Goal: Task Accomplishment & Management: Use online tool/utility

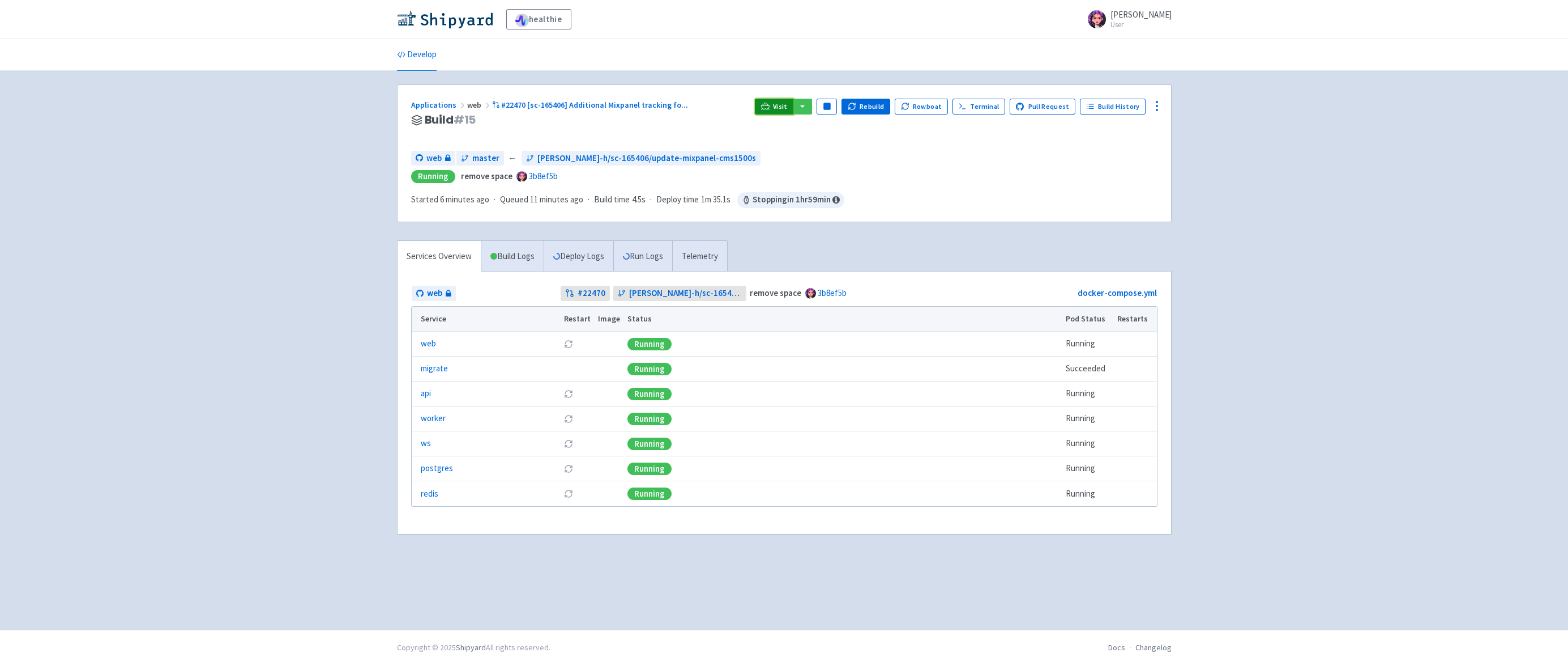
click at [784, 104] on span "Visit" at bounding box center [780, 106] width 14 height 9
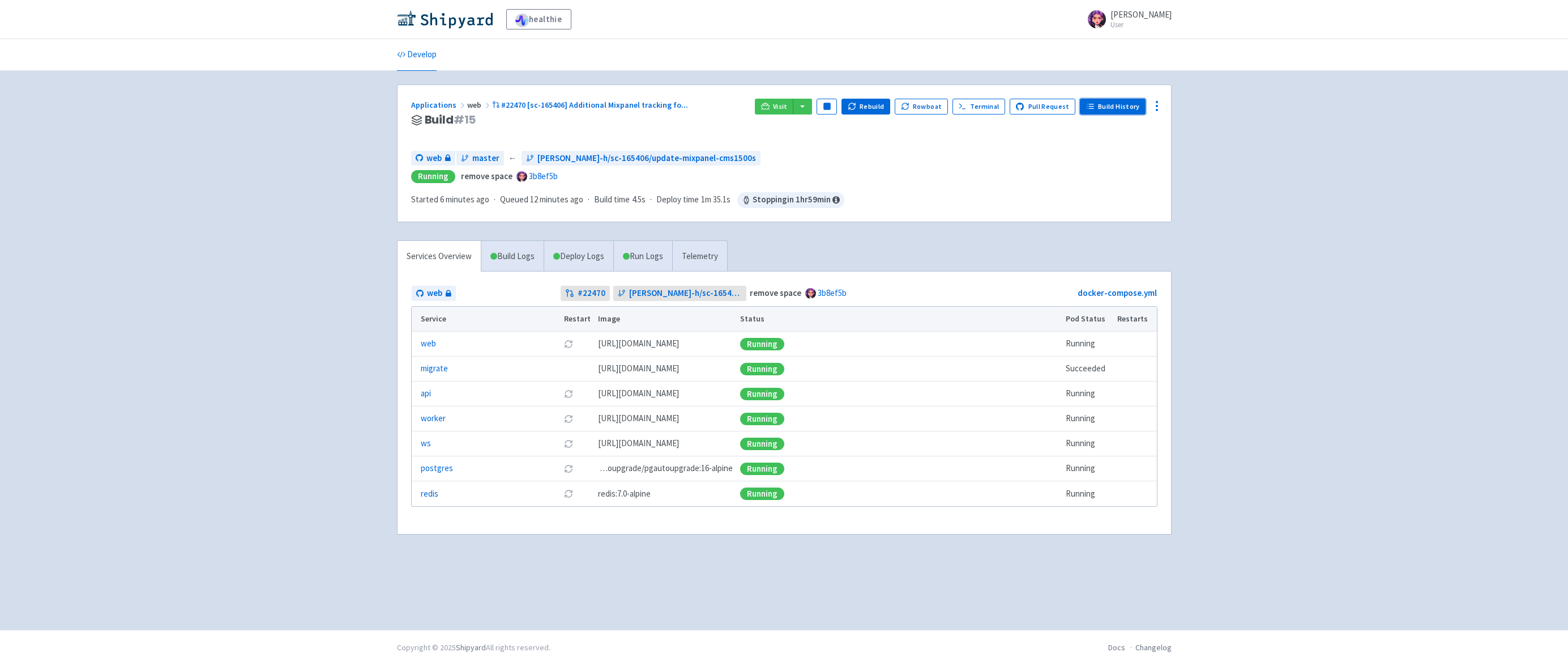
click at [1119, 109] on link "Build History" at bounding box center [1113, 106] width 66 height 16
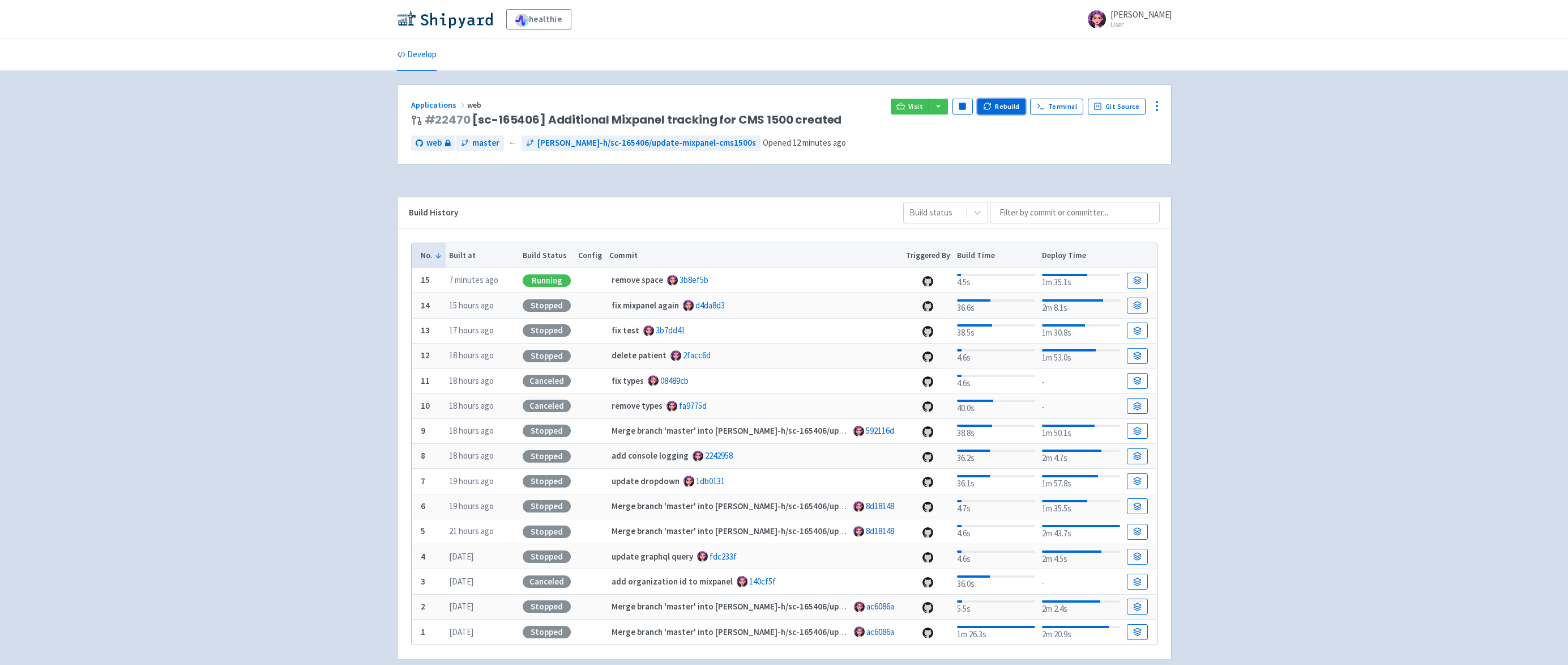
click at [992, 106] on icon "button" at bounding box center [988, 106] width 8 height 8
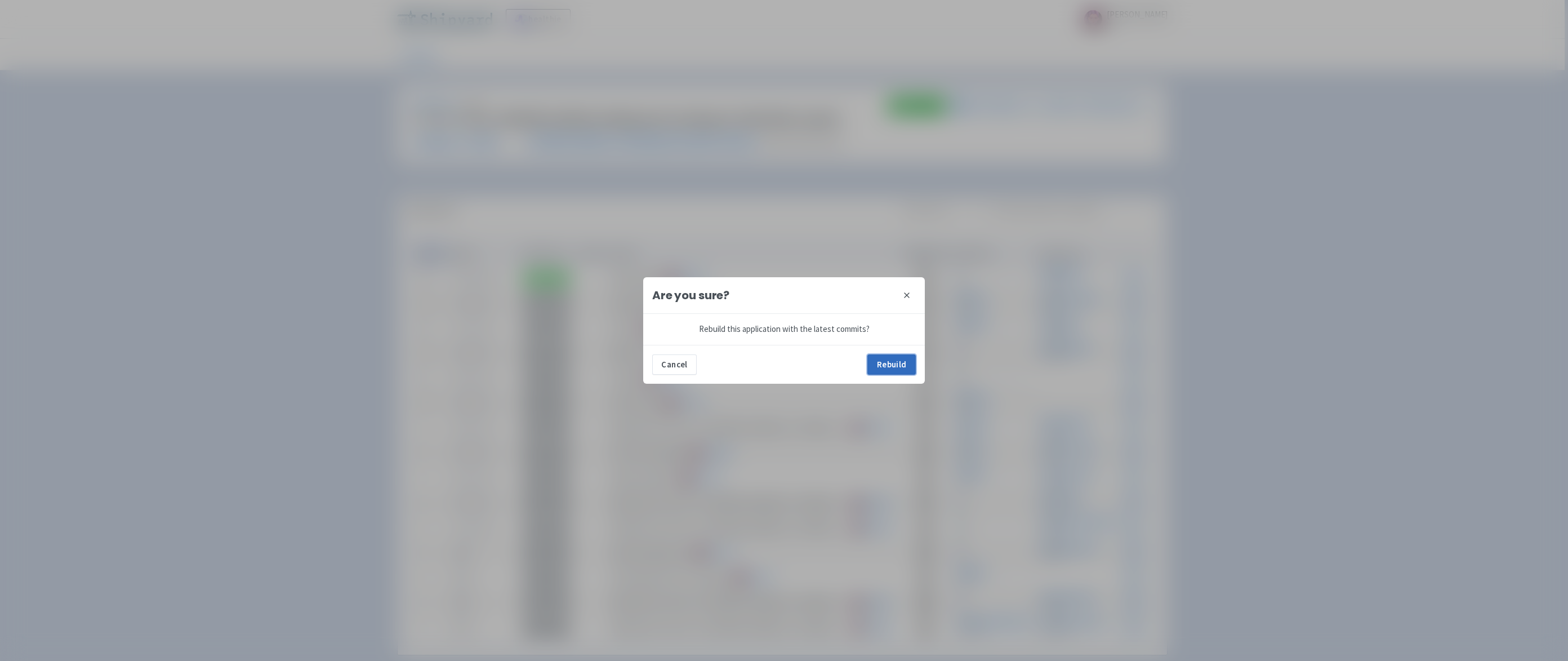
click at [890, 361] on button "Rebuild" at bounding box center [892, 364] width 49 height 21
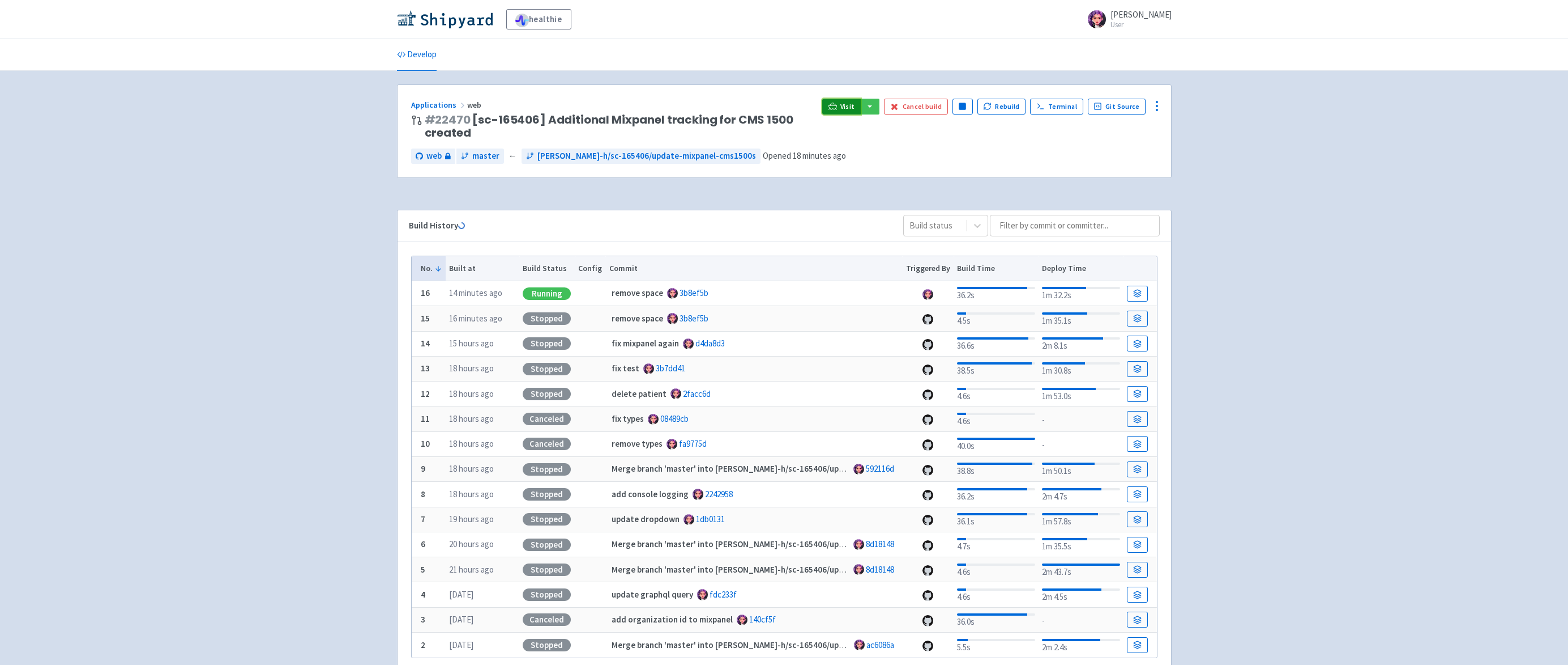
click at [849, 103] on span "Visit" at bounding box center [847, 106] width 14 height 9
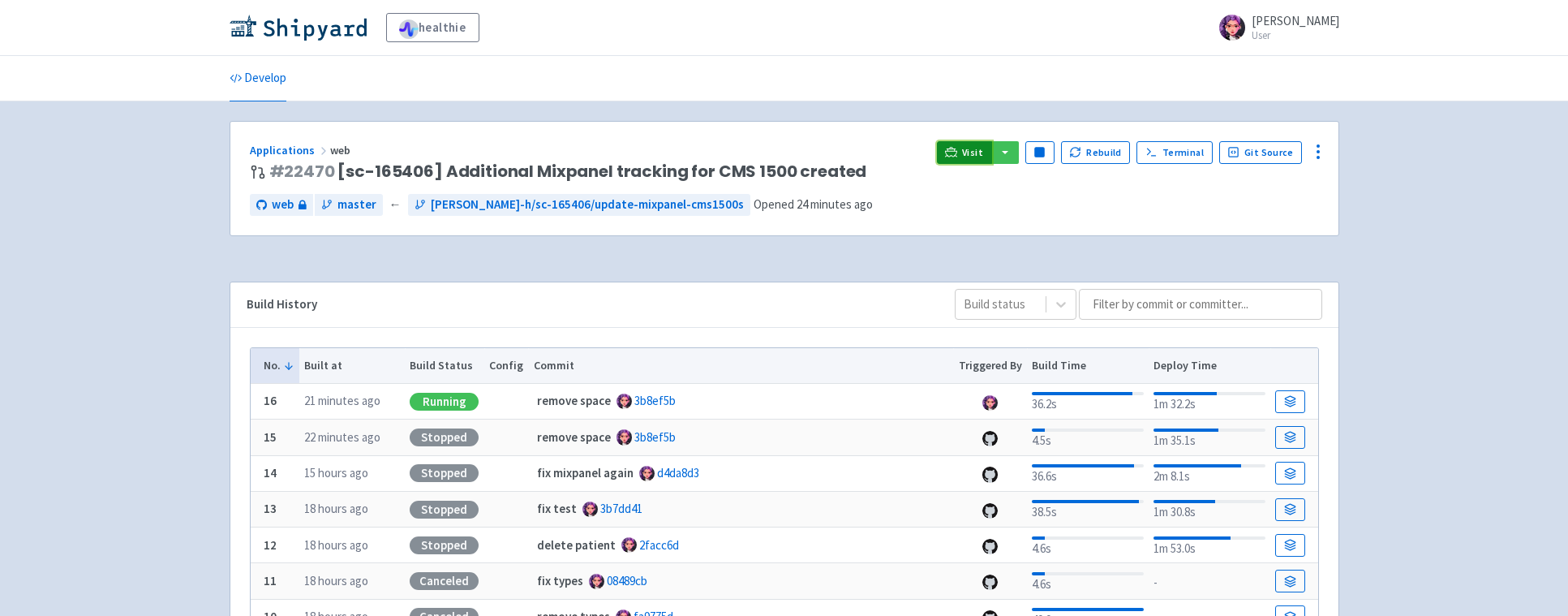
click at [976, 151] on span "Visit" at bounding box center [972, 152] width 21 height 13
click at [968, 152] on link "Visit" at bounding box center [965, 152] width 55 height 23
